Goal: Navigation & Orientation: Go to known website

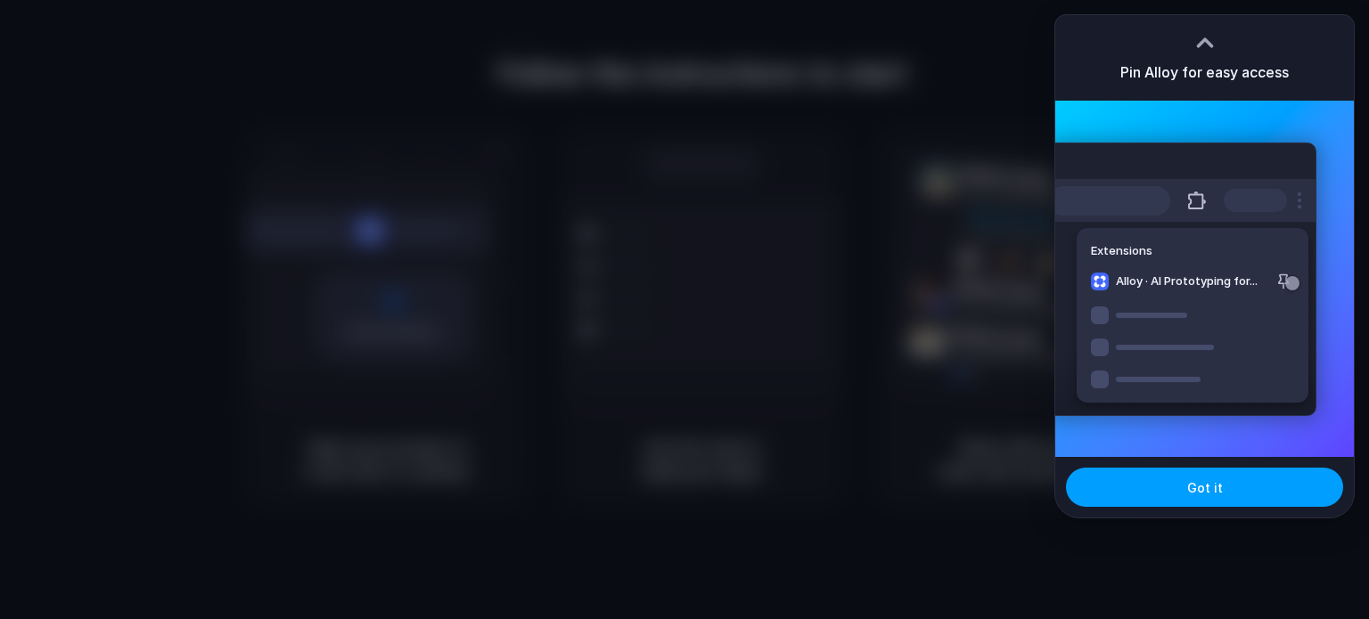
click at [1171, 488] on button "Got it" at bounding box center [1204, 487] width 277 height 39
